Goal: Use online tool/utility: Utilize a website feature to perform a specific function

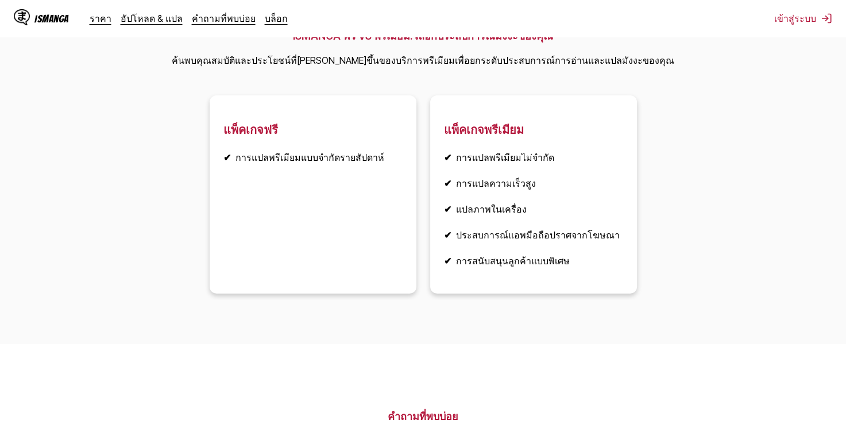
scroll to position [1780, 0]
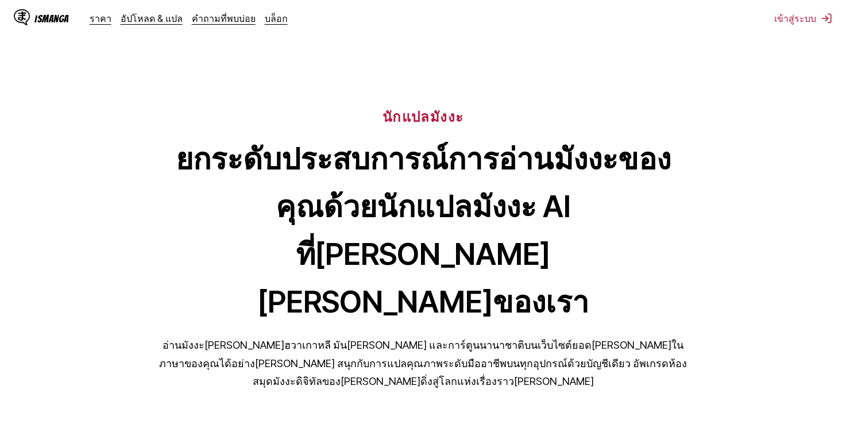
scroll to position [0, 0]
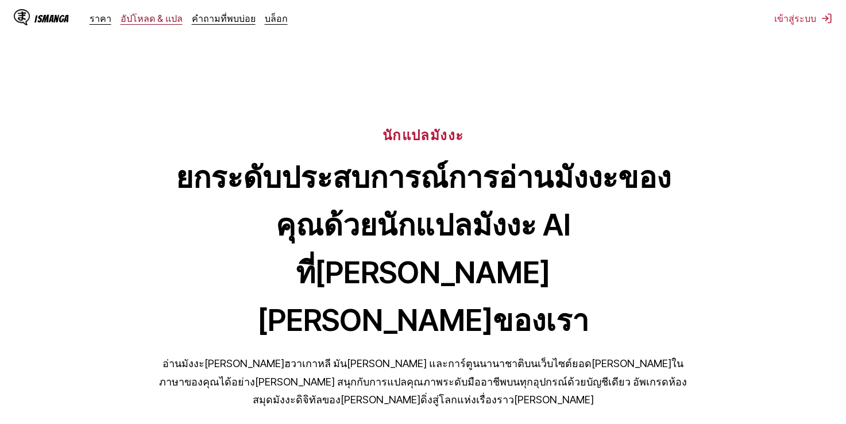
click at [123, 21] on link "อัปโหลด & แปล" at bounding box center [152, 18] width 62 height 11
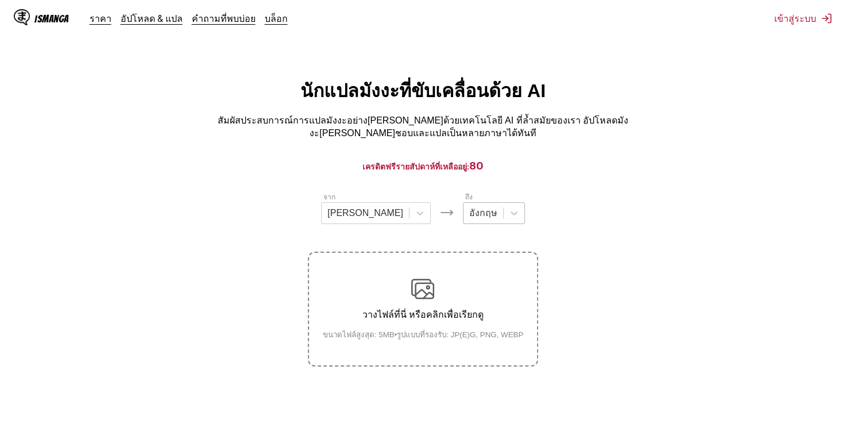
click at [469, 209] on div at bounding box center [483, 213] width 28 height 13
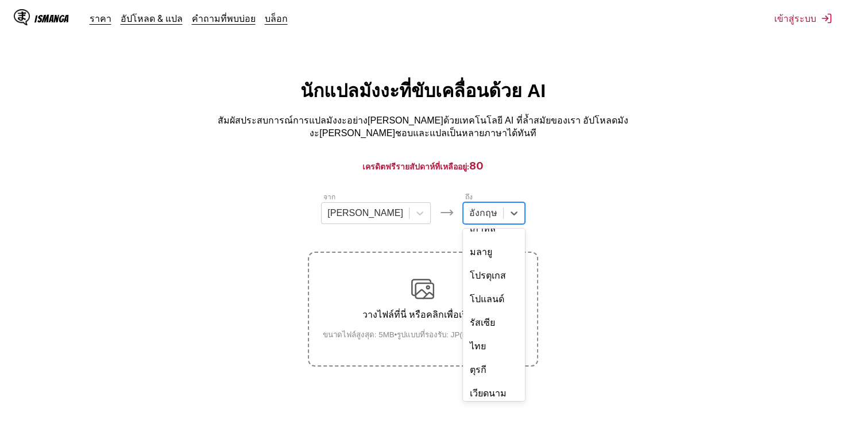
scroll to position [199, 0]
click at [470, 334] on div "ไทย" at bounding box center [494, 346] width 62 height 24
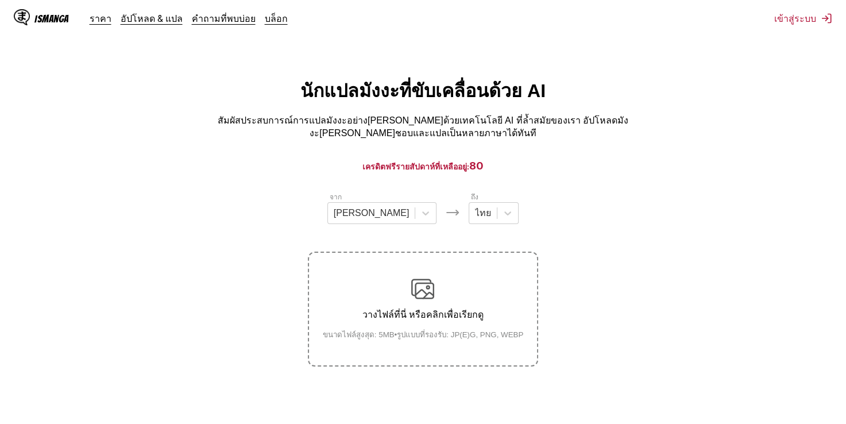
click at [481, 311] on p "วางไฟล์ที่นี่ หรือคลิกเพื่อเรียกดู" at bounding box center [423, 314] width 219 height 14
click at [0, 0] on input "วางไฟล์ที่นี่ หรือคลิกเพื่อเรียกดู ขนาดไฟล์สูงสุด: 5MB • รูปแบบที่รองรับ: JP(E)…" at bounding box center [0, 0] width 0 height 0
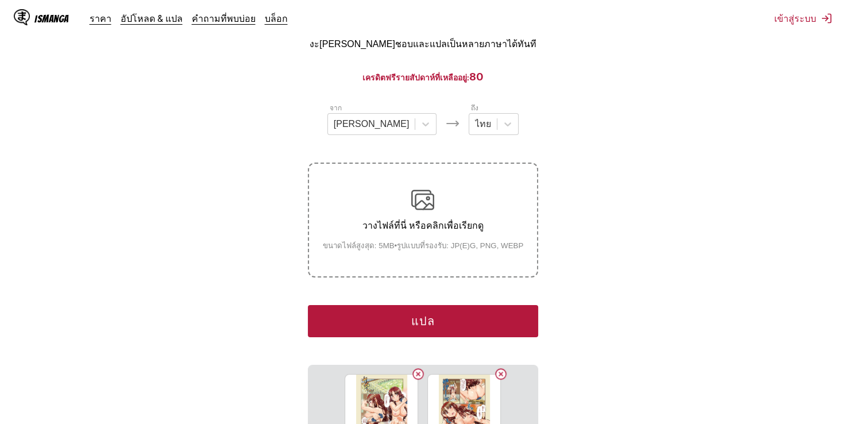
scroll to position [115, 0]
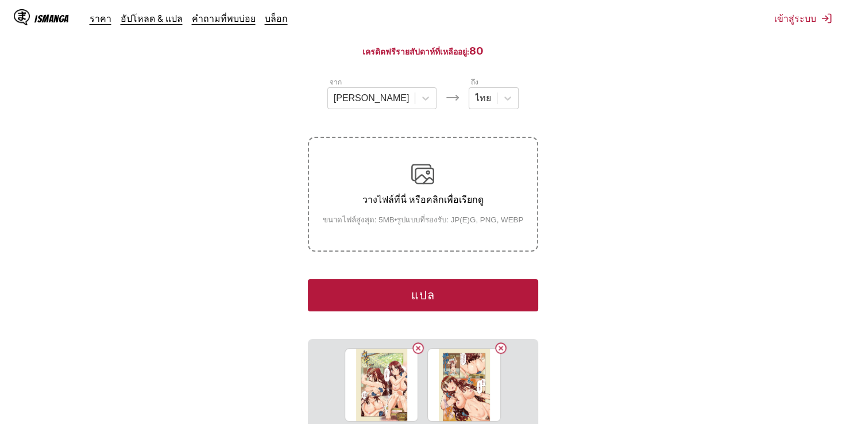
click at [427, 279] on button "แปล" at bounding box center [423, 295] width 230 height 32
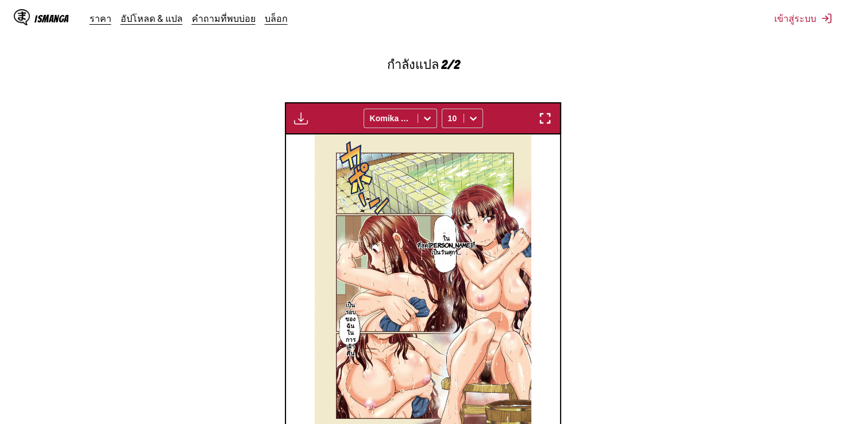
scroll to position [367, 0]
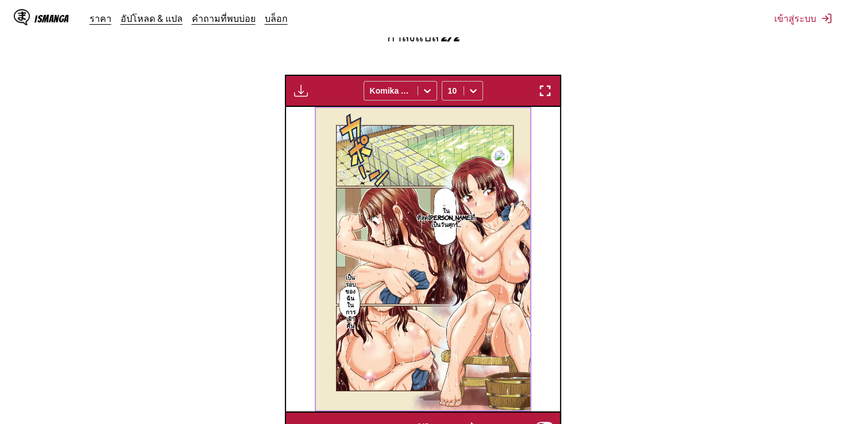
click at [478, 420] on img "button" at bounding box center [473, 427] width 14 height 14
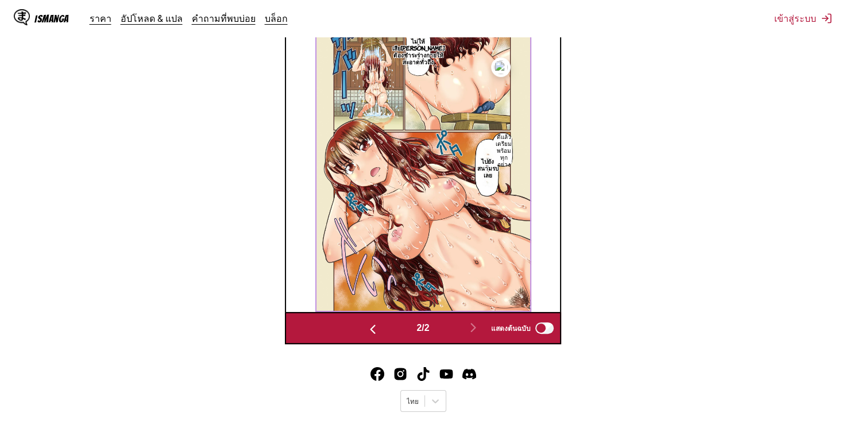
scroll to position [424, 0]
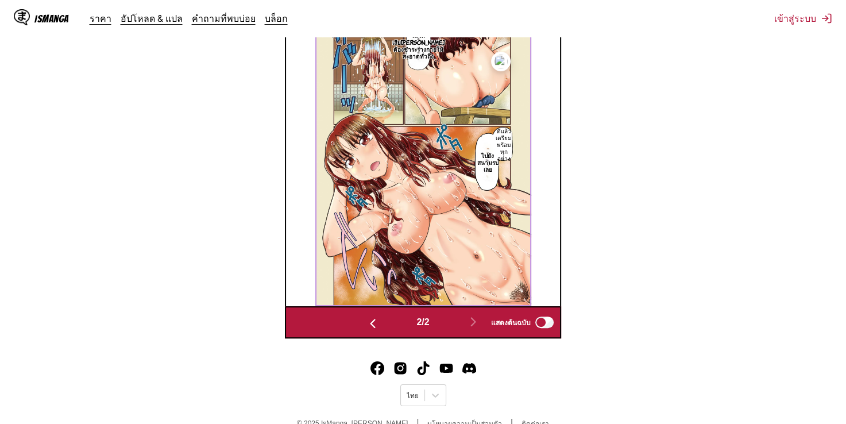
click at [379, 316] on button "button" at bounding box center [372, 322] width 69 height 17
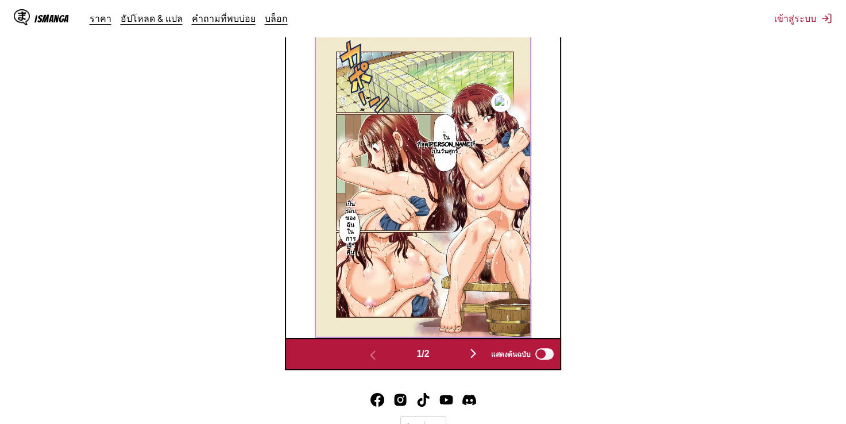
scroll to position [439, 0]
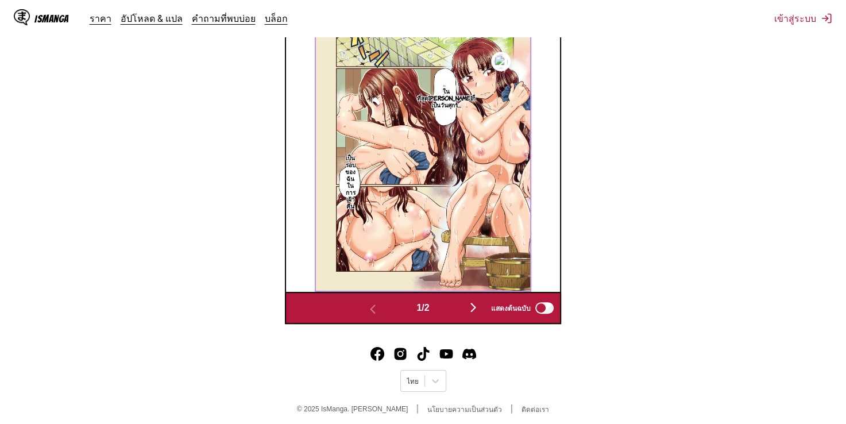
click at [473, 305] on img "button" at bounding box center [473, 307] width 14 height 14
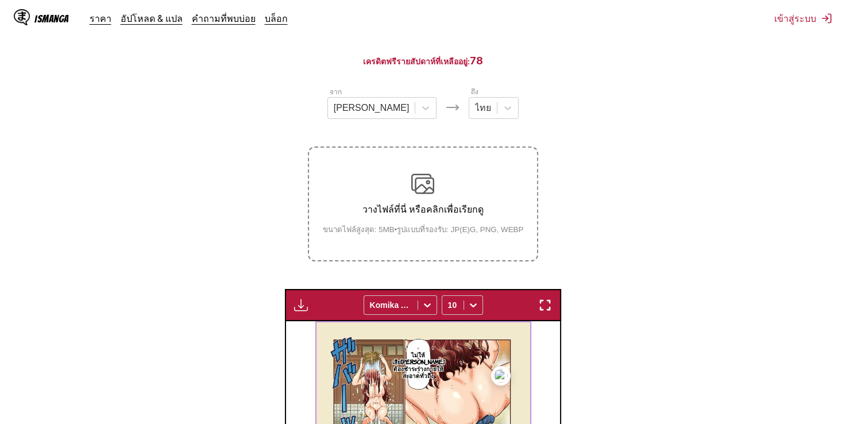
scroll to position [266, 0]
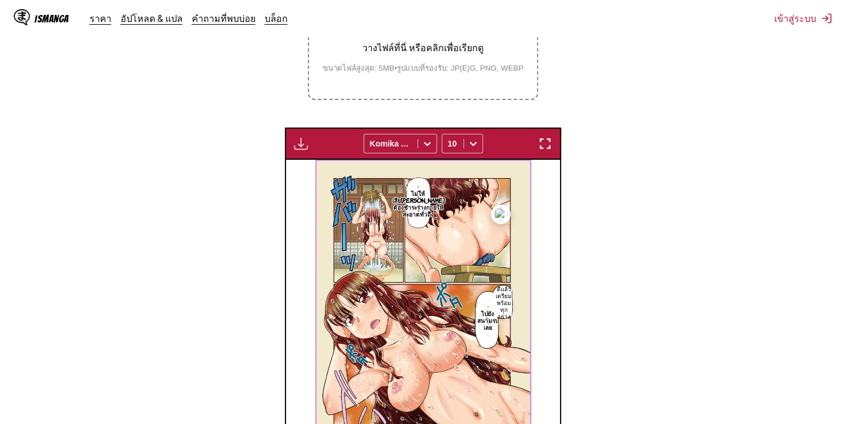
click at [410, 187] on p "ไม่ให้เสีย[PERSON_NAME] ต้องชำระร่างกายให้สะอาดทั่วถึง" at bounding box center [418, 203] width 57 height 32
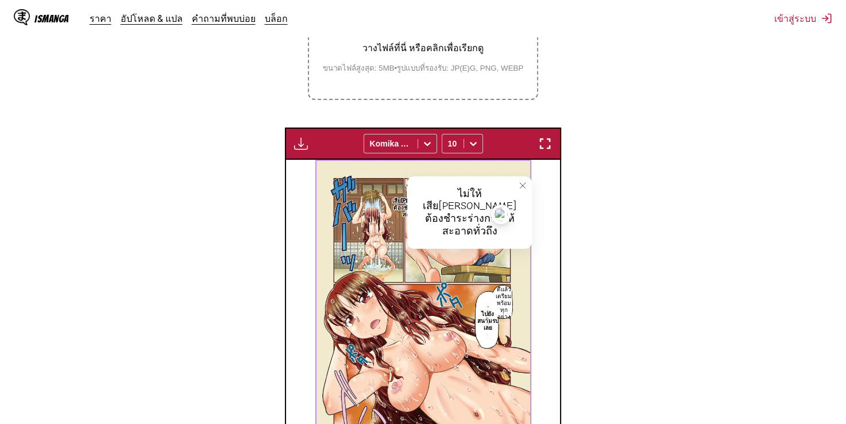
click at [453, 203] on div "ไม่ให้เสีย[PERSON_NAME] ต้องชำระร่างกายให้สะอาดทั่วถึง" at bounding box center [469, 212] width 125 height 72
drag, startPoint x: 455, startPoint y: 201, endPoint x: 473, endPoint y: 204, distance: 18.7
click at [458, 201] on div "ไม่ให้เสีย[PERSON_NAME] ต้องชำระร่างกายให้สะอาดทั่วถึง" at bounding box center [469, 212] width 125 height 72
click at [478, 205] on div "ไม่ให้เสีย[PERSON_NAME] ต้องชำระร่างกายให้สะอาดทั่วถึง" at bounding box center [469, 212] width 125 height 72
drag, startPoint x: 478, startPoint y: 205, endPoint x: 644, endPoint y: 275, distance: 179.9
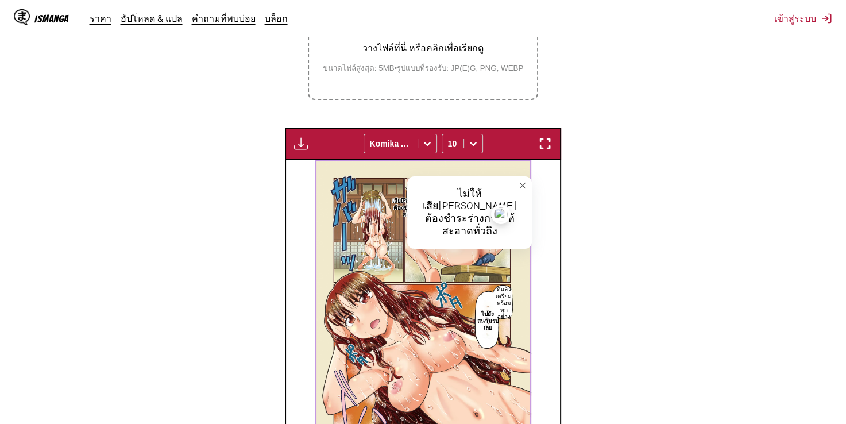
click at [644, 275] on section "จาก [PERSON_NAME] ถึง ไทย วางไฟล์ที่นี่ หรือคลิกเพื่อเรียกดู ขนาดไฟล์สูงสุด: 5M…" at bounding box center [423, 210] width 828 height 571
click at [524, 181] on icon "close-tooltip" at bounding box center [523, 185] width 8 height 8
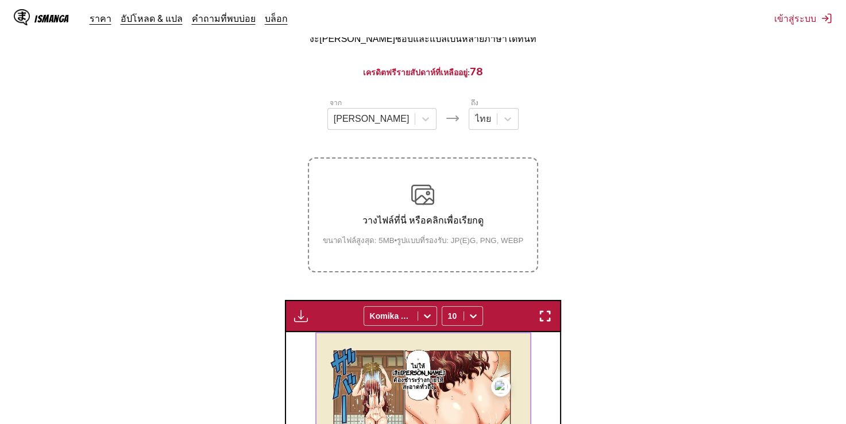
scroll to position [0, 0]
